Goal: Navigation & Orientation: Understand site structure

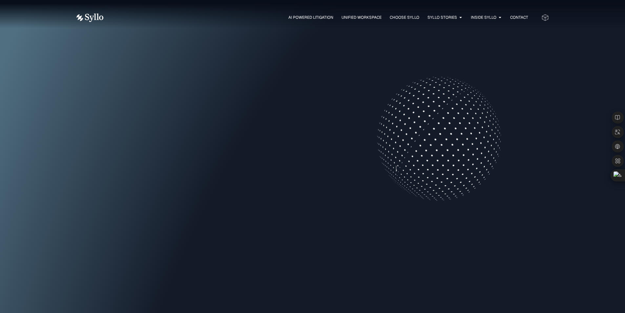
scroll to position [219, 0]
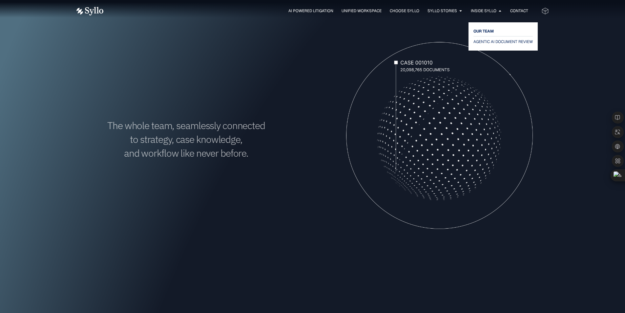
click at [492, 28] on span "OUR TEAM" at bounding box center [484, 31] width 20 height 8
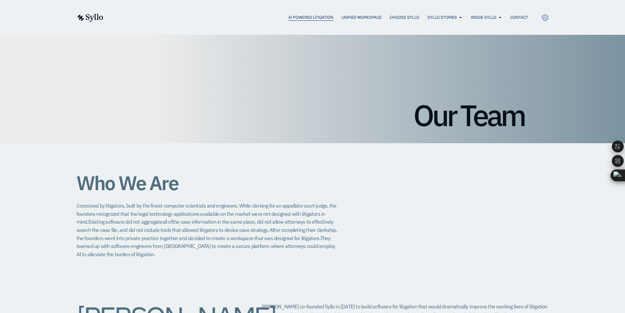
click at [316, 15] on span "AI Powered Litigation" at bounding box center [310, 17] width 45 height 6
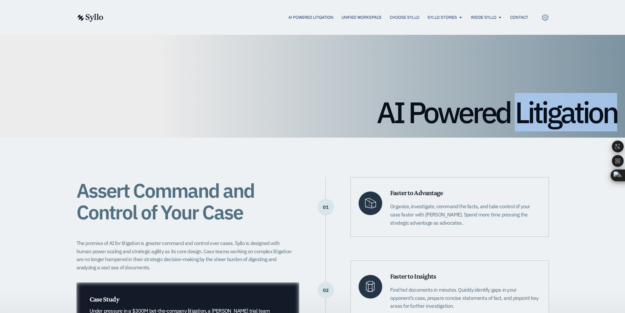
drag, startPoint x: 520, startPoint y: 110, endPoint x: 611, endPoint y: 122, distance: 91.8
click at [611, 122] on h1 "AI Powered Litigation" at bounding box center [312, 112] width 609 height 30
